Goal: Transaction & Acquisition: Obtain resource

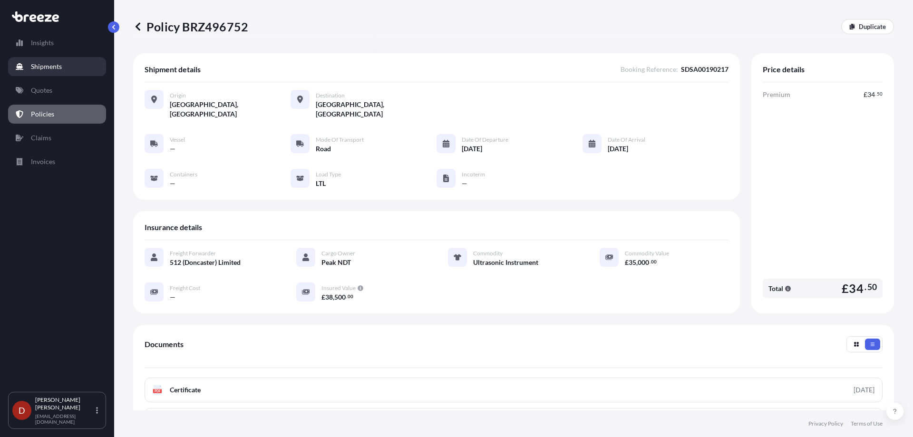
scroll to position [84, 0]
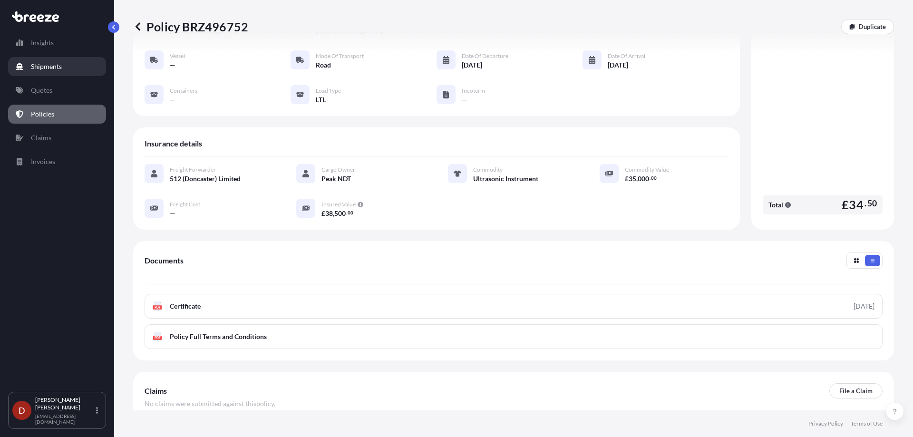
click at [48, 71] on link "Shipments" at bounding box center [57, 66] width 98 height 19
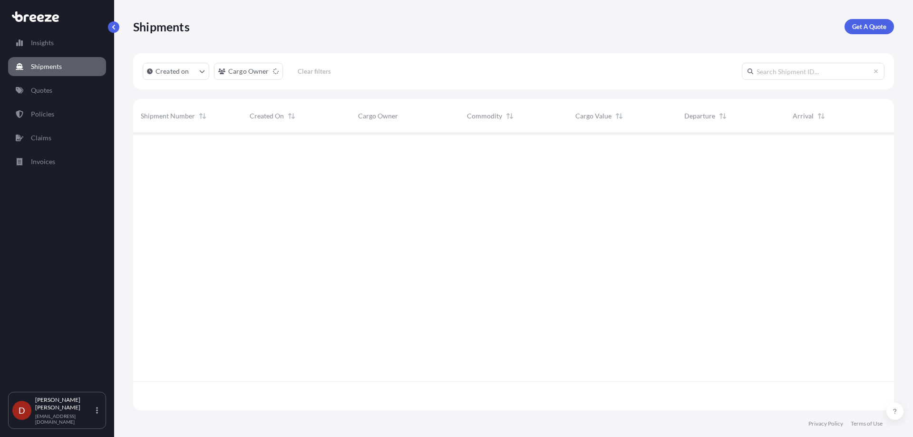
scroll to position [304, 753]
click at [864, 31] on p "Get A Quote" at bounding box center [869, 27] width 34 height 10
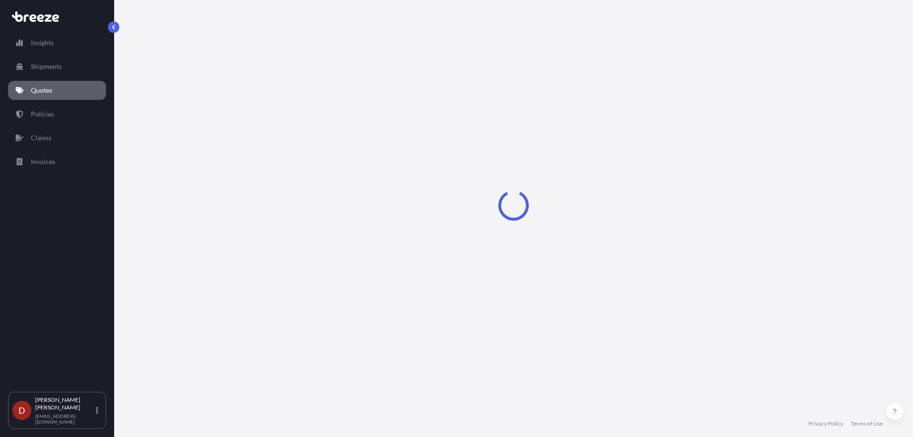
select select "Sea"
select select "1"
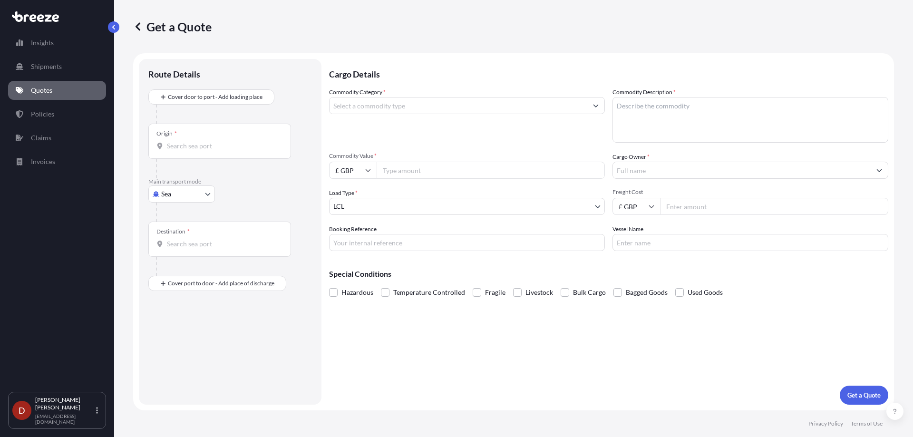
click at [260, 152] on div "Origin *" at bounding box center [219, 141] width 143 height 35
click at [260, 151] on input "Origin *" at bounding box center [223, 146] width 112 height 10
click at [189, 193] on body "0 options available. Insights Shipments Quotes Policies Claims Invoices D [PERS…" at bounding box center [456, 218] width 913 height 437
click at [178, 252] on span "Road" at bounding box center [173, 253] width 15 height 10
select select "Road"
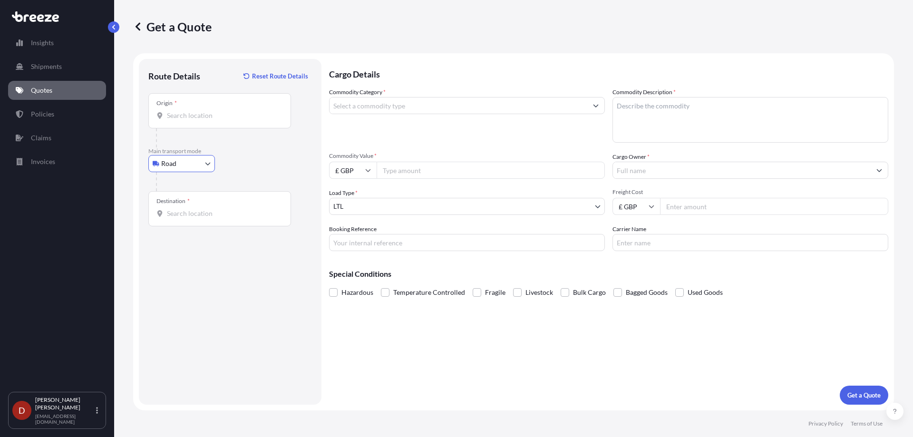
click at [199, 123] on div "Origin *" at bounding box center [219, 110] width 143 height 35
click at [199, 120] on input "Origin *" at bounding box center [223, 116] width 112 height 10
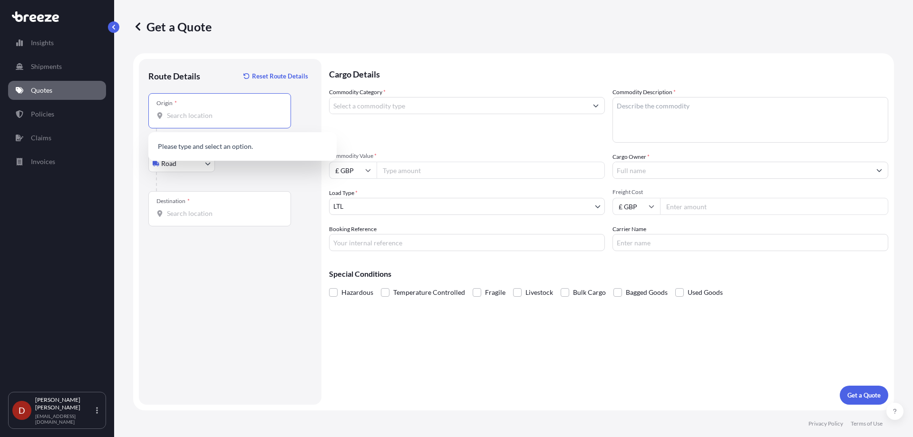
type input "p"
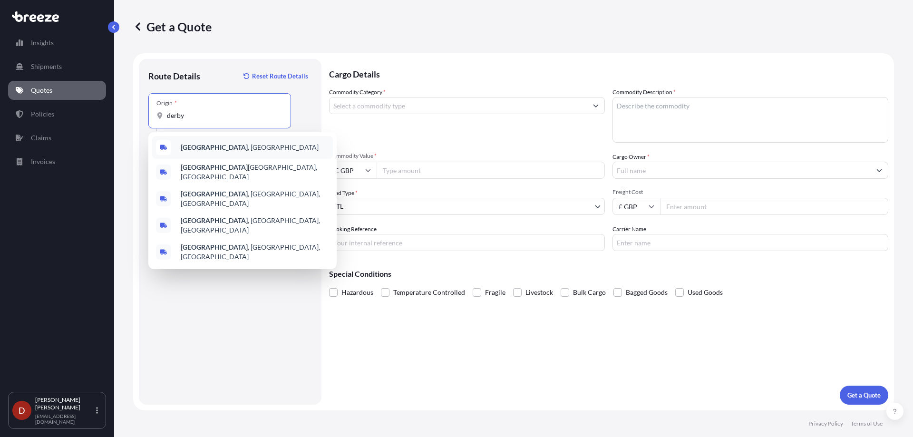
click at [195, 151] on b "[GEOGRAPHIC_DATA]" at bounding box center [214, 147] width 67 height 8
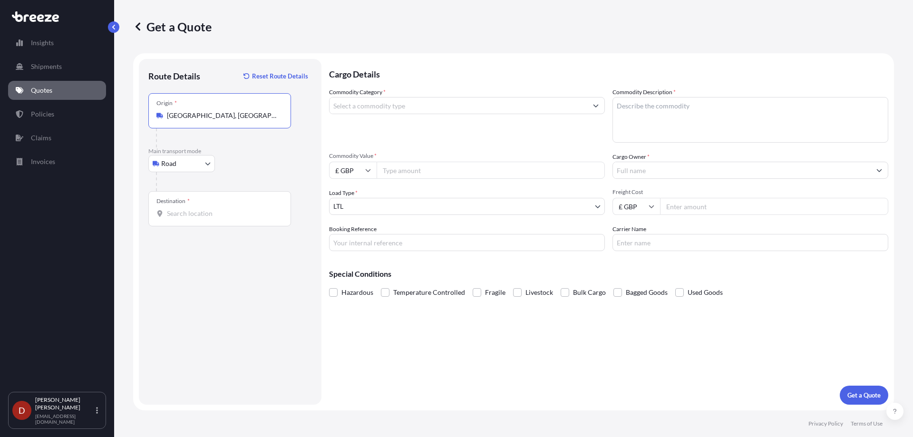
type input "[GEOGRAPHIC_DATA], [GEOGRAPHIC_DATA]"
click at [214, 205] on div "Destination *" at bounding box center [219, 208] width 143 height 35
click at [214, 209] on input "Destination *" at bounding box center [223, 214] width 112 height 10
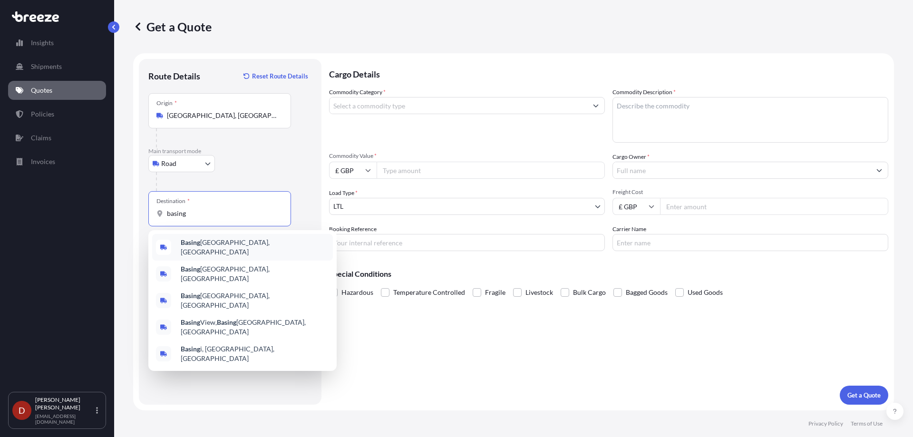
click at [205, 244] on span "[GEOGRAPHIC_DATA], [GEOGRAPHIC_DATA]" at bounding box center [255, 247] width 148 height 19
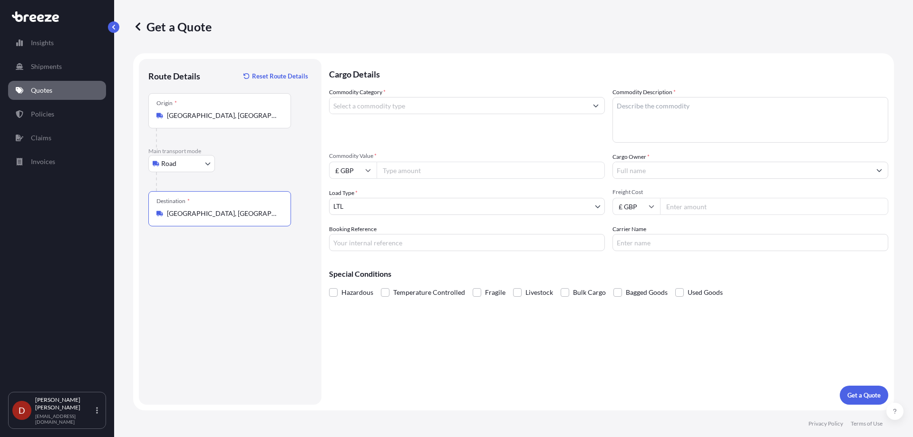
type input "[GEOGRAPHIC_DATA], [GEOGRAPHIC_DATA]"
click at [391, 112] on input "Commodity Category *" at bounding box center [458, 105] width 258 height 17
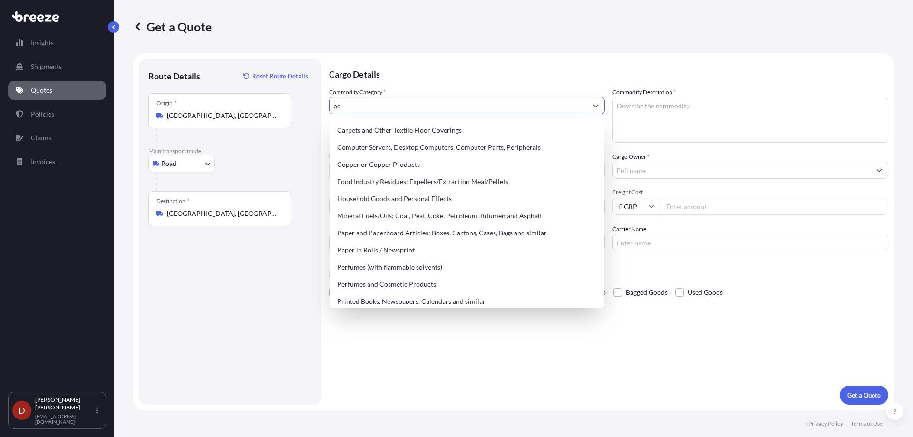
type input "p"
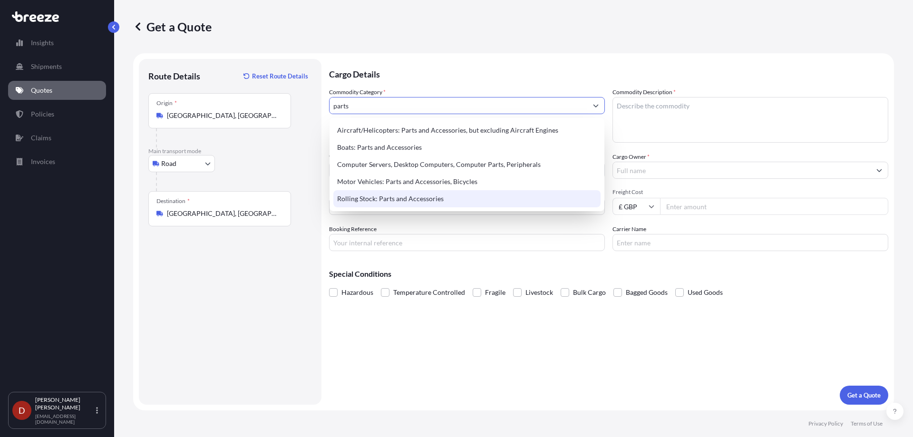
click at [398, 199] on div "Rolling Stock: Parts and Accessories" at bounding box center [466, 198] width 267 height 17
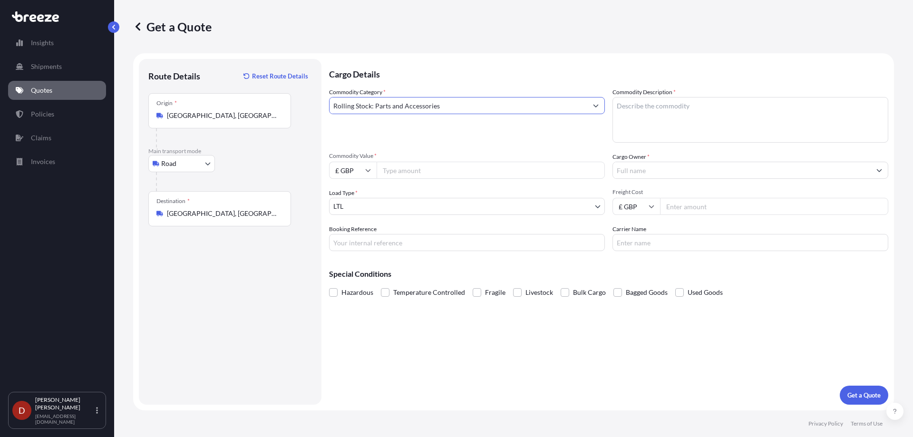
type input "Rolling Stock: Parts and Accessories"
click at [714, 97] on textarea "Commodity Description *" at bounding box center [750, 120] width 276 height 46
click at [666, 102] on textarea "Commodity Description *" at bounding box center [750, 120] width 276 height 46
paste textarea "MP6 BackPlane"
type textarea "MP6 BackPlanes"
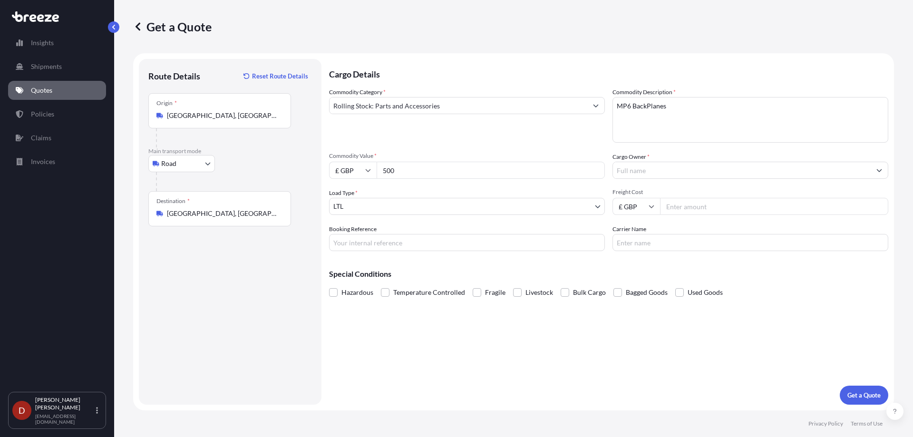
type input "500"
click at [380, 246] on input "Booking Reference" at bounding box center [467, 242] width 276 height 17
click at [406, 234] on input "SDSA001" at bounding box center [467, 242] width 276 height 17
type input "SDSA00190218"
click at [702, 168] on input "Cargo Owner *" at bounding box center [742, 170] width 258 height 17
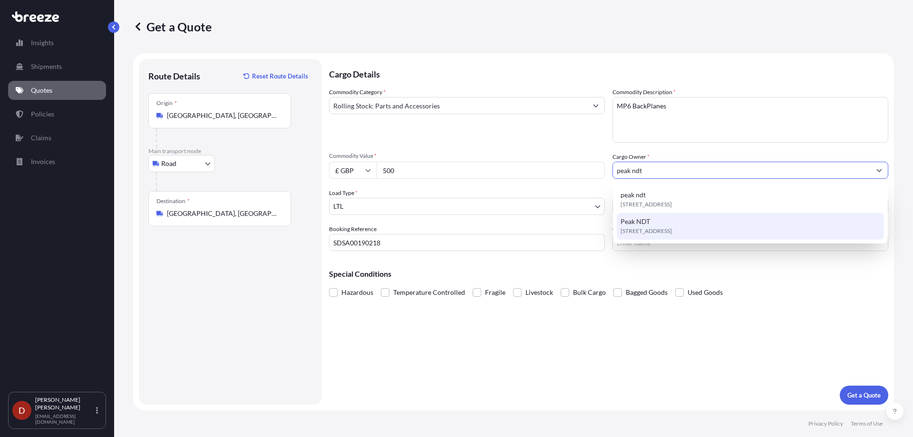
click at [671, 220] on div "[STREET_ADDRESS]" at bounding box center [750, 226] width 267 height 27
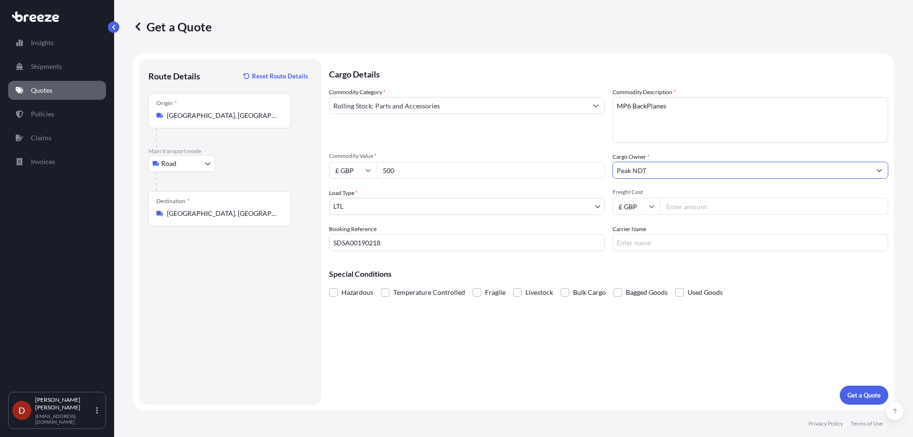
type input "Peak NDT"
click at [859, 388] on button "Get a Quote" at bounding box center [864, 395] width 48 height 19
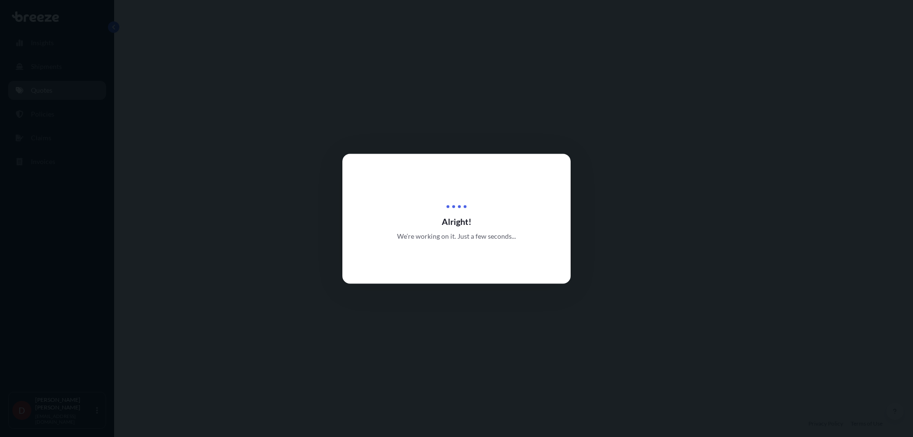
select select "Road"
select select "1"
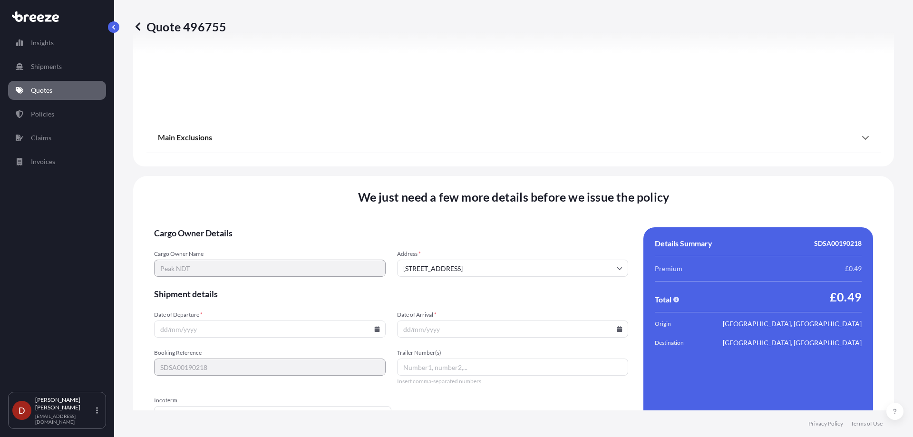
scroll to position [1062, 0]
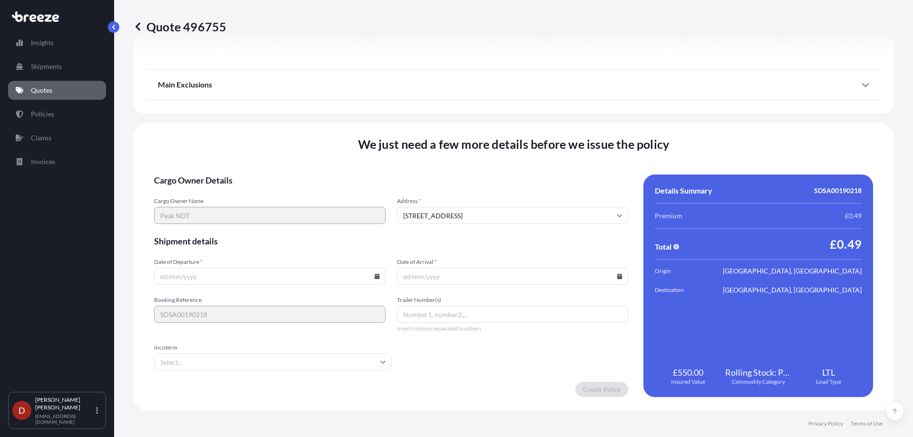
click at [376, 278] on icon at bounding box center [376, 276] width 5 height 6
click at [266, 187] on button "14" at bounding box center [268, 191] width 15 height 15
type input "[DATE]"
click at [486, 291] on form "Cargo Owner Details Cargo Owner Name Peak NDT Address * [GEOGRAPHIC_DATA] Shipm…" at bounding box center [391, 285] width 474 height 222
click at [617, 275] on icon at bounding box center [620, 276] width 6 height 6
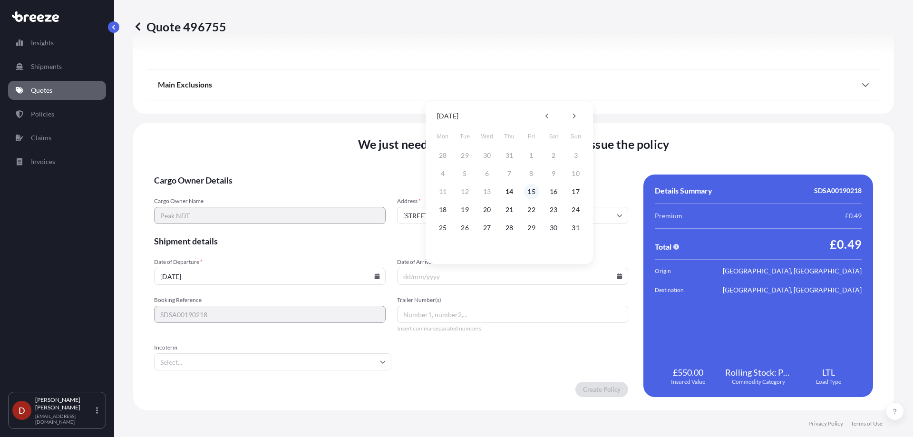
click at [526, 191] on button "15" at bounding box center [531, 191] width 15 height 15
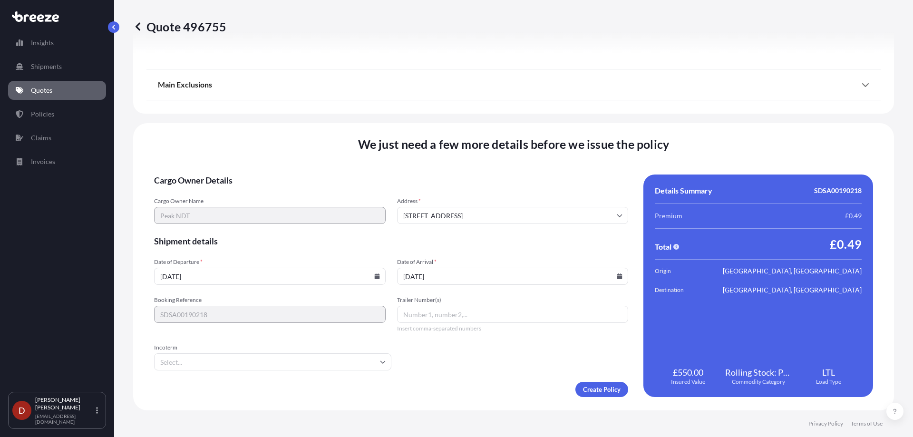
type input "[DATE]"
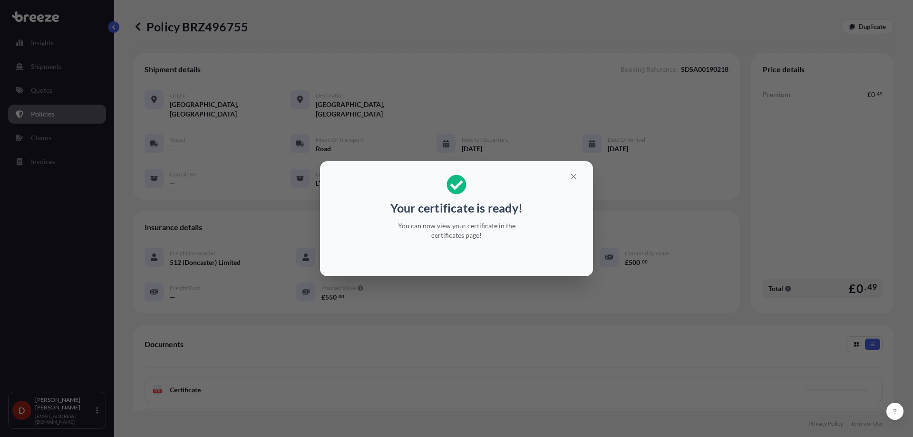
click at [568, 176] on button "button" at bounding box center [573, 176] width 24 height 15
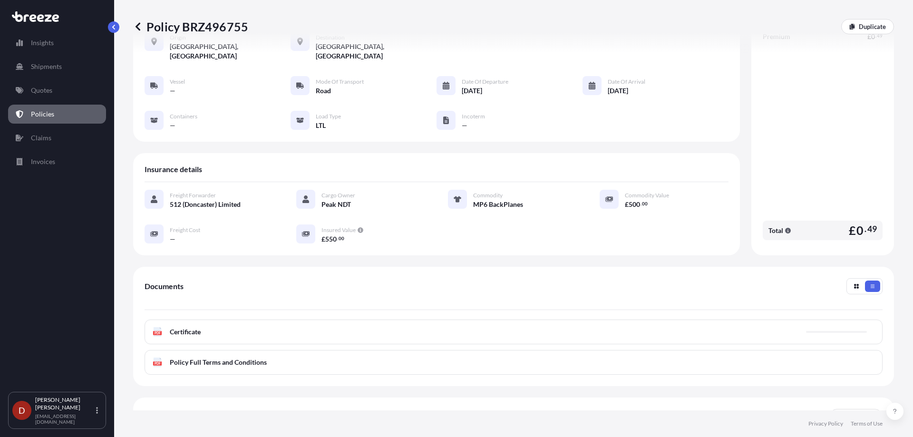
scroll to position [126, 0]
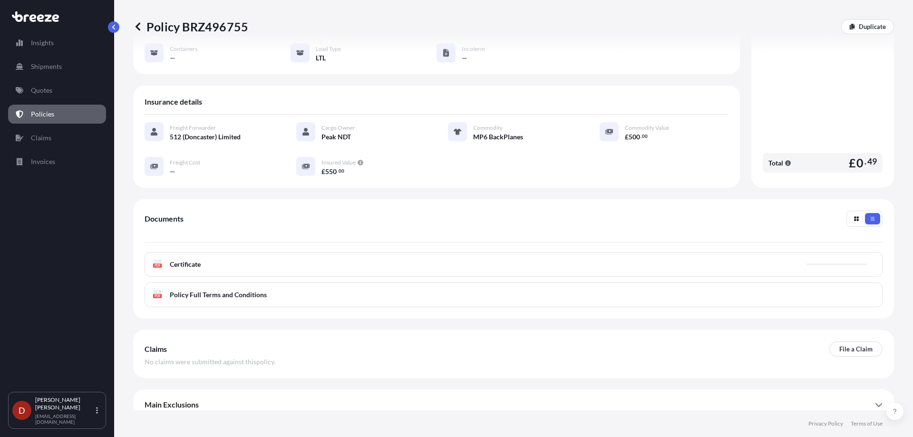
click at [406, 259] on div "PDF Certificate" at bounding box center [514, 264] width 738 height 25
click at [422, 256] on link "PDF Certificate [DATE]" at bounding box center [514, 264] width 738 height 25
